Goal: Go to known website: Access a specific website the user already knows

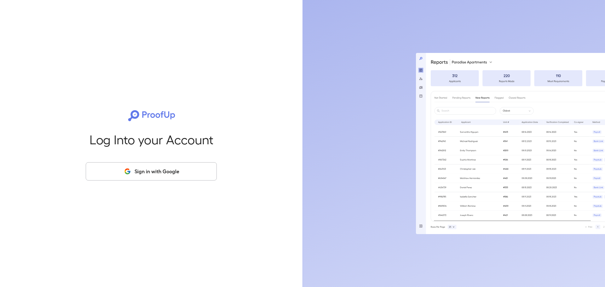
click at [142, 172] on button "Sign in with Google" at bounding box center [151, 171] width 131 height 18
